Goal: Check status: Check status

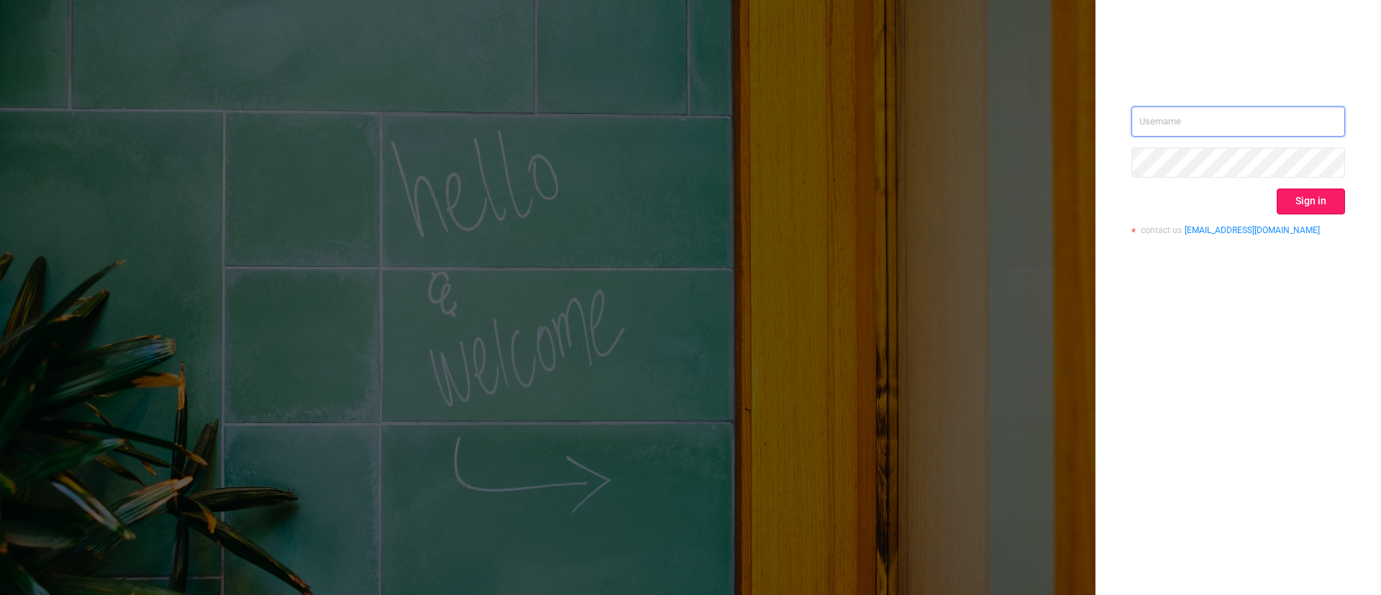
type input "[EMAIL_ADDRESS][DOMAIN_NAME]"
click at [1297, 196] on button "Sign in" at bounding box center [1310, 201] width 68 height 26
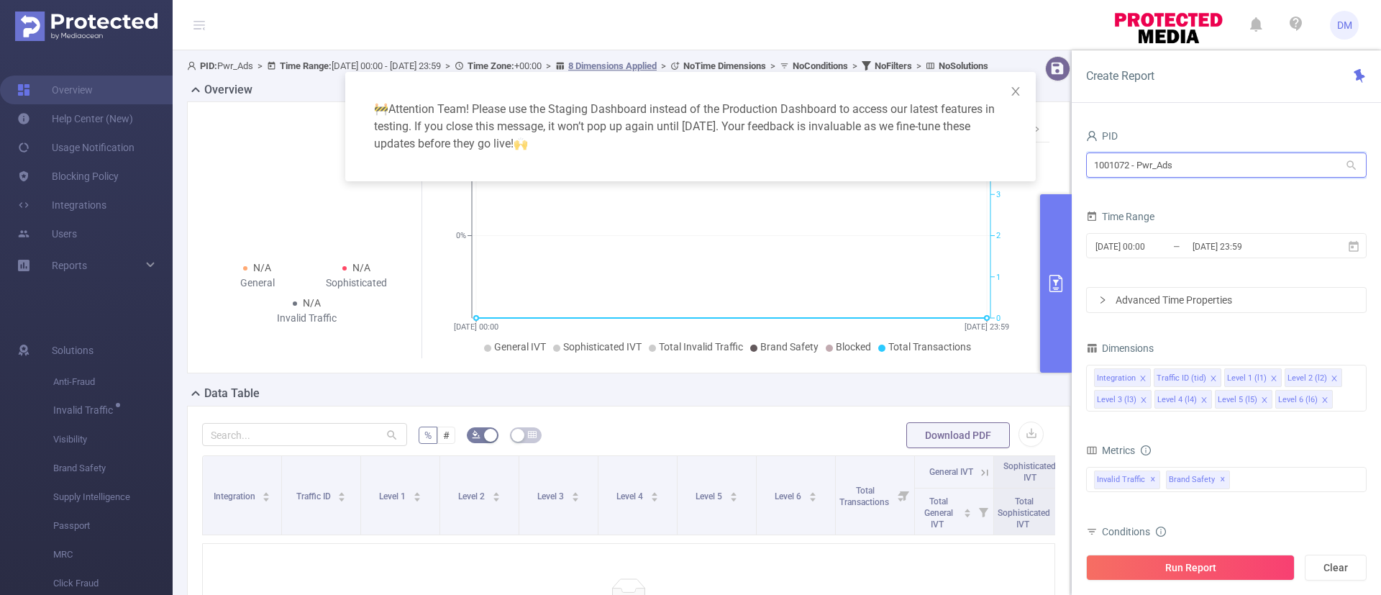
drag, startPoint x: 1189, startPoint y: 159, endPoint x: 974, endPoint y: 171, distance: 214.6
click at [982, 169] on body "DM Overview Help Center (New) Usage Notification Blocking Policy Integrations U…" at bounding box center [690, 297] width 1381 height 595
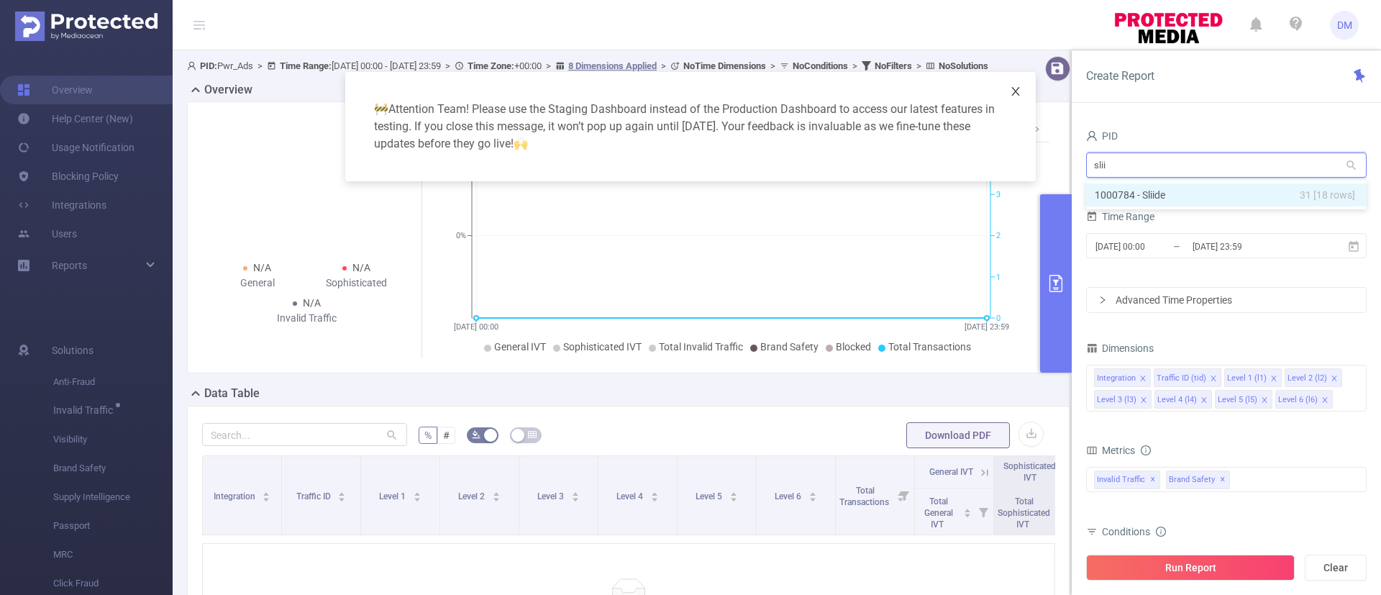
type input "slii"
click at [1014, 90] on icon "icon: close" at bounding box center [1015, 91] width 8 height 9
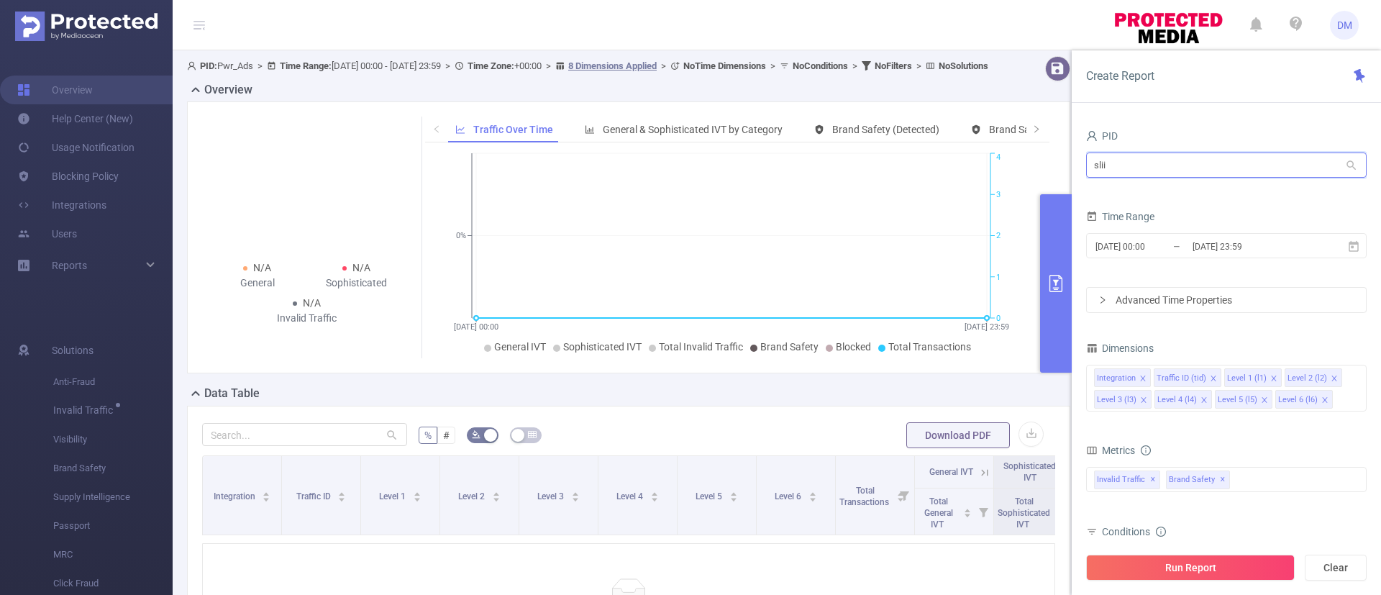
click at [1161, 168] on input "slii" at bounding box center [1226, 164] width 280 height 25
click at [1294, 196] on li "1000784 - Sliide 31 [18 rows]" at bounding box center [1226, 194] width 280 height 23
click at [1133, 252] on input "[DATE] 00:00" at bounding box center [1152, 246] width 116 height 19
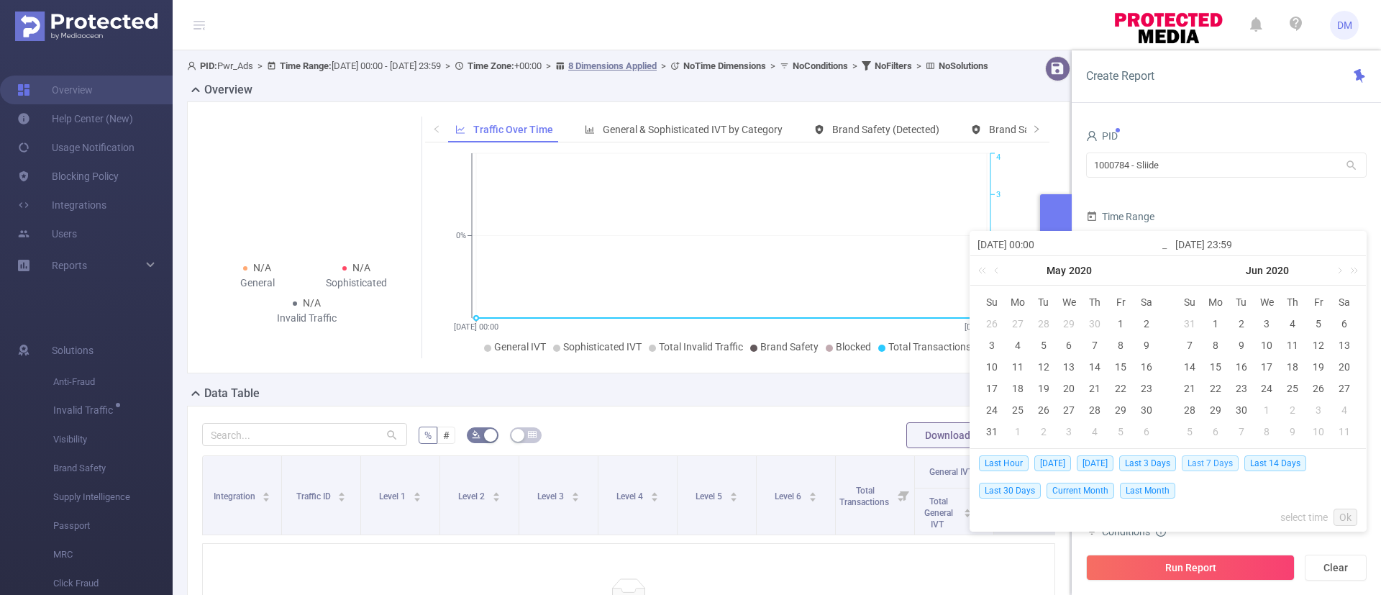
click at [1214, 464] on span "Last 7 Days" at bounding box center [1209, 463] width 57 height 16
type input "[DATE] 00:00"
type input "[DATE] 23:59"
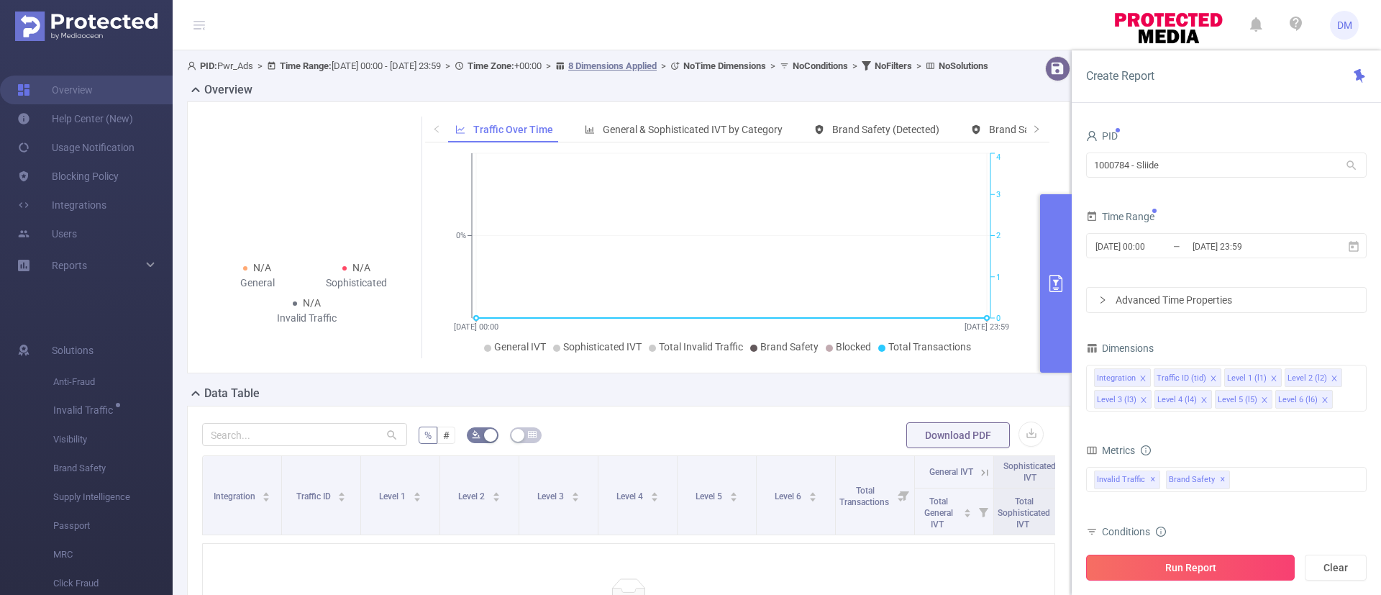
click at [1195, 562] on button "Run Report" at bounding box center [1190, 567] width 209 height 26
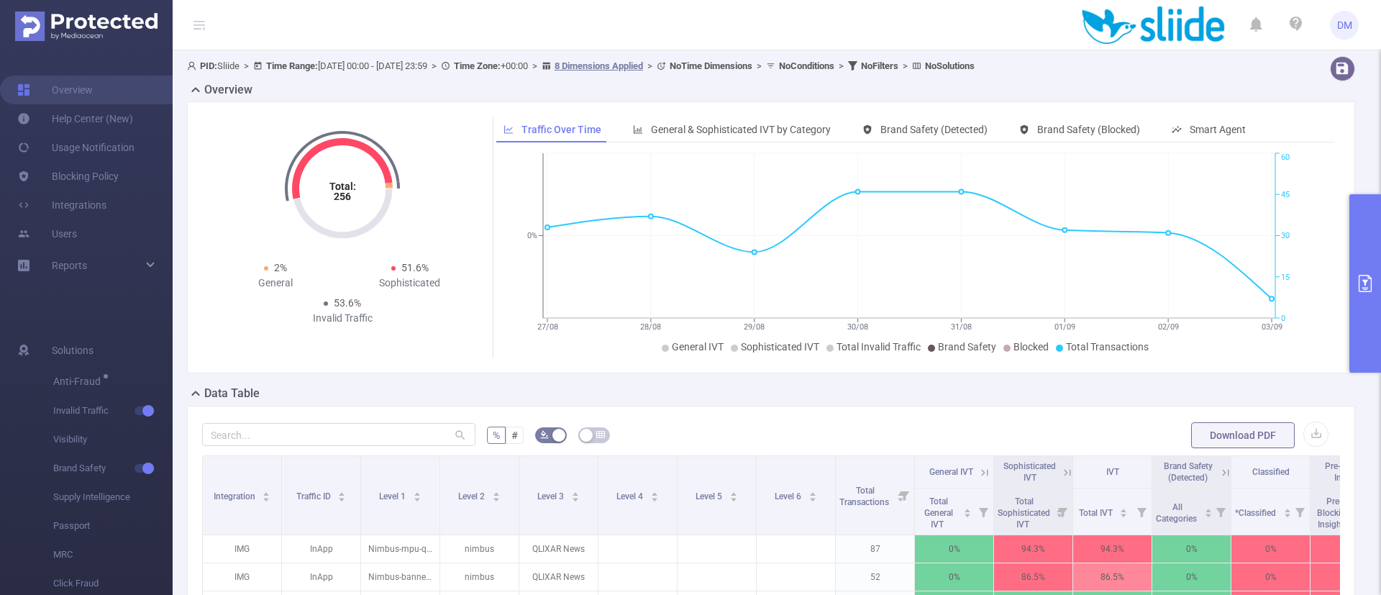
click at [816, 395] on div "Data Table" at bounding box center [776, 395] width 1179 height 20
click at [949, 398] on div "Data Table" at bounding box center [776, 395] width 1179 height 20
